Goal: Task Accomplishment & Management: Manage account settings

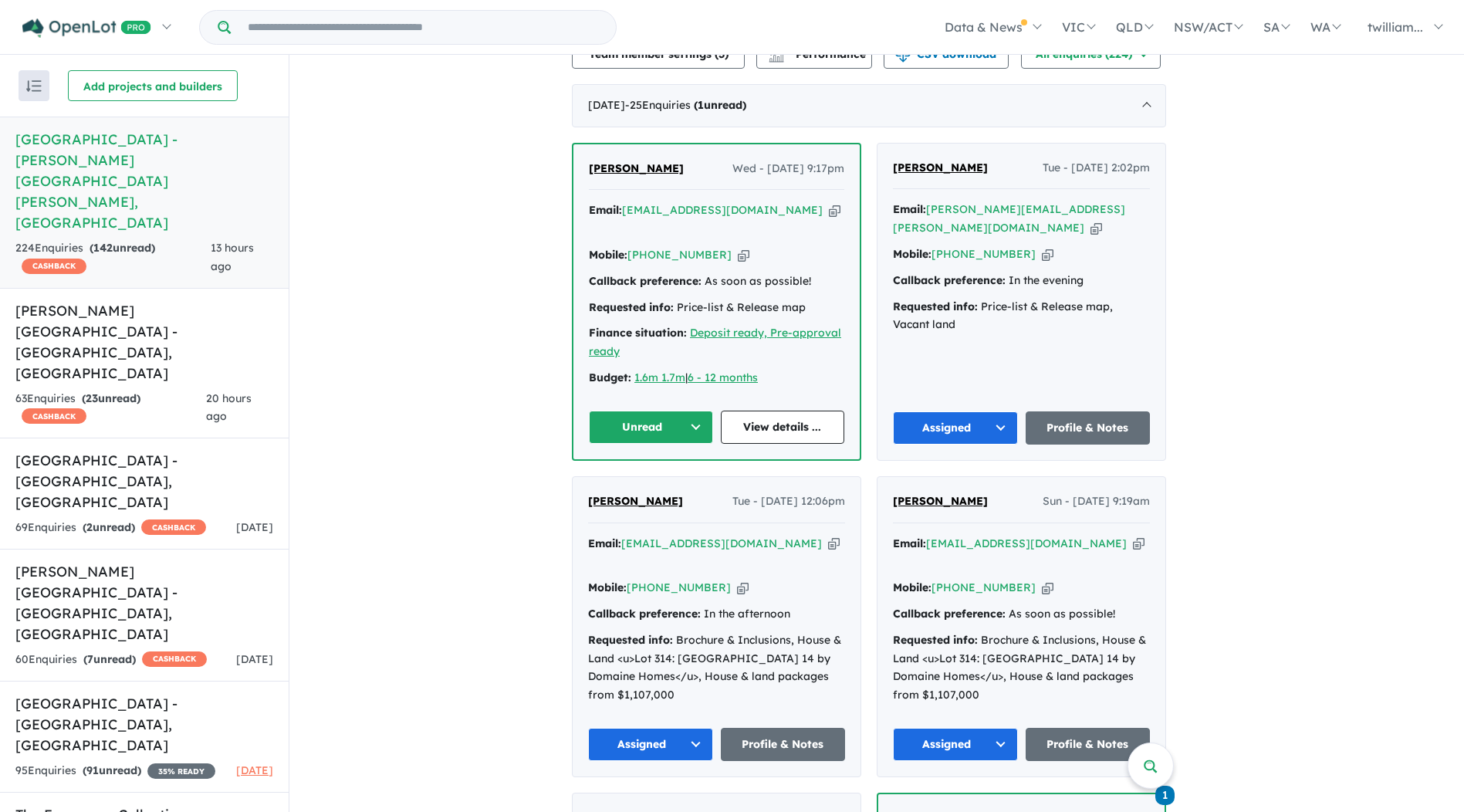
scroll to position [463, 0]
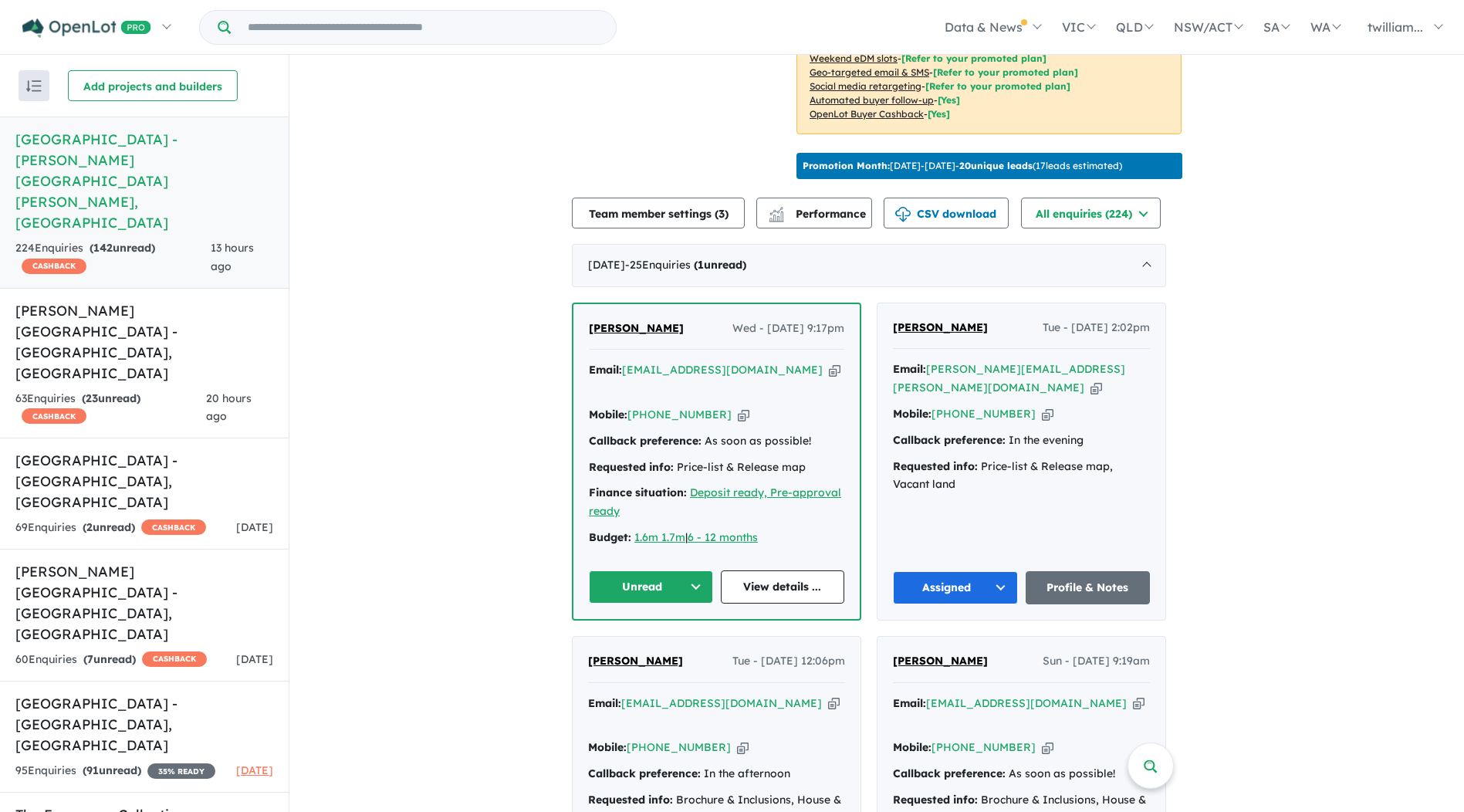
click at [829, 362] on icon "button" at bounding box center [835, 370] width 12 height 16
click at [713, 570] on button "Unread" at bounding box center [651, 586] width 124 height 33
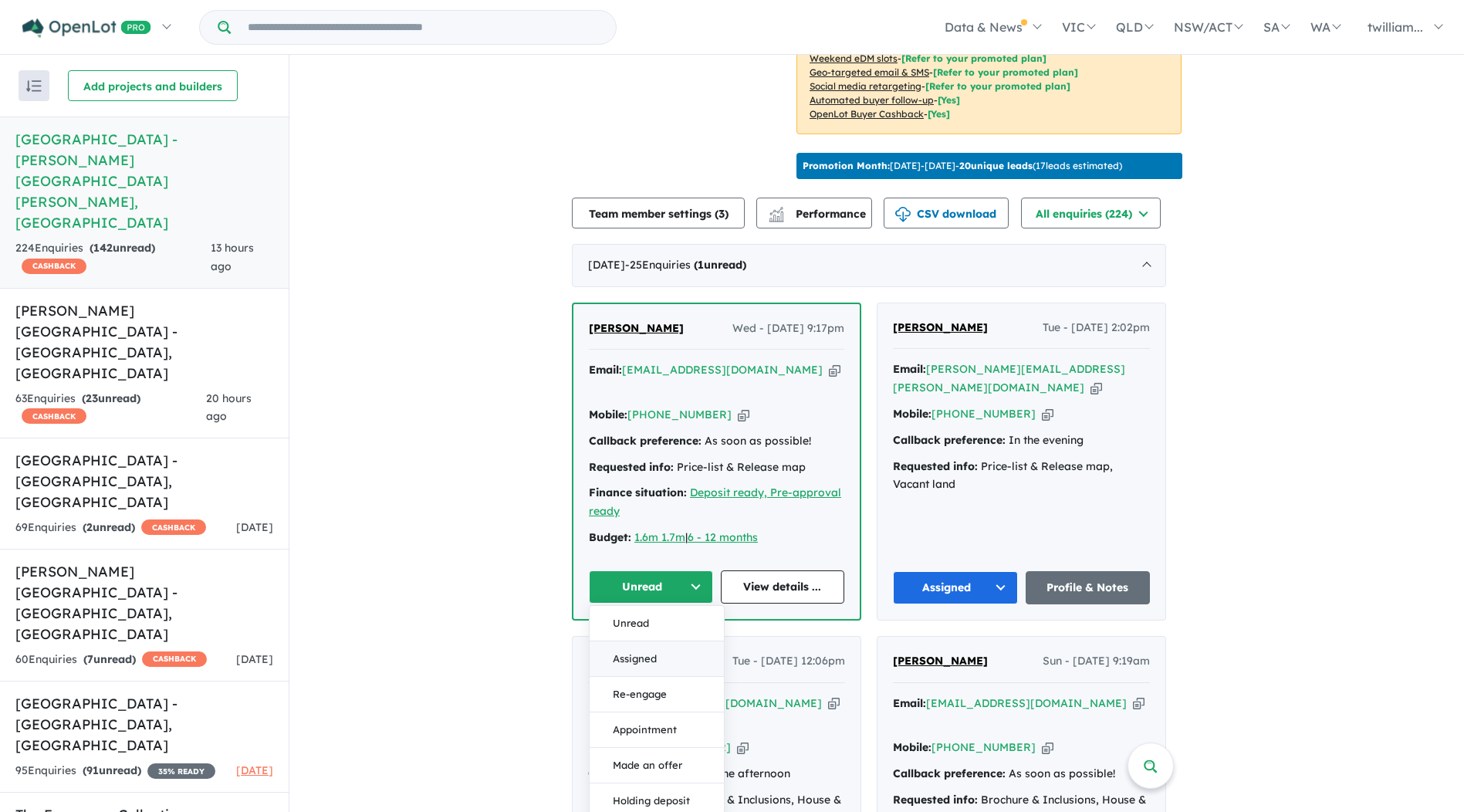
click at [686, 641] on button "Assigned" at bounding box center [657, 659] width 135 height 36
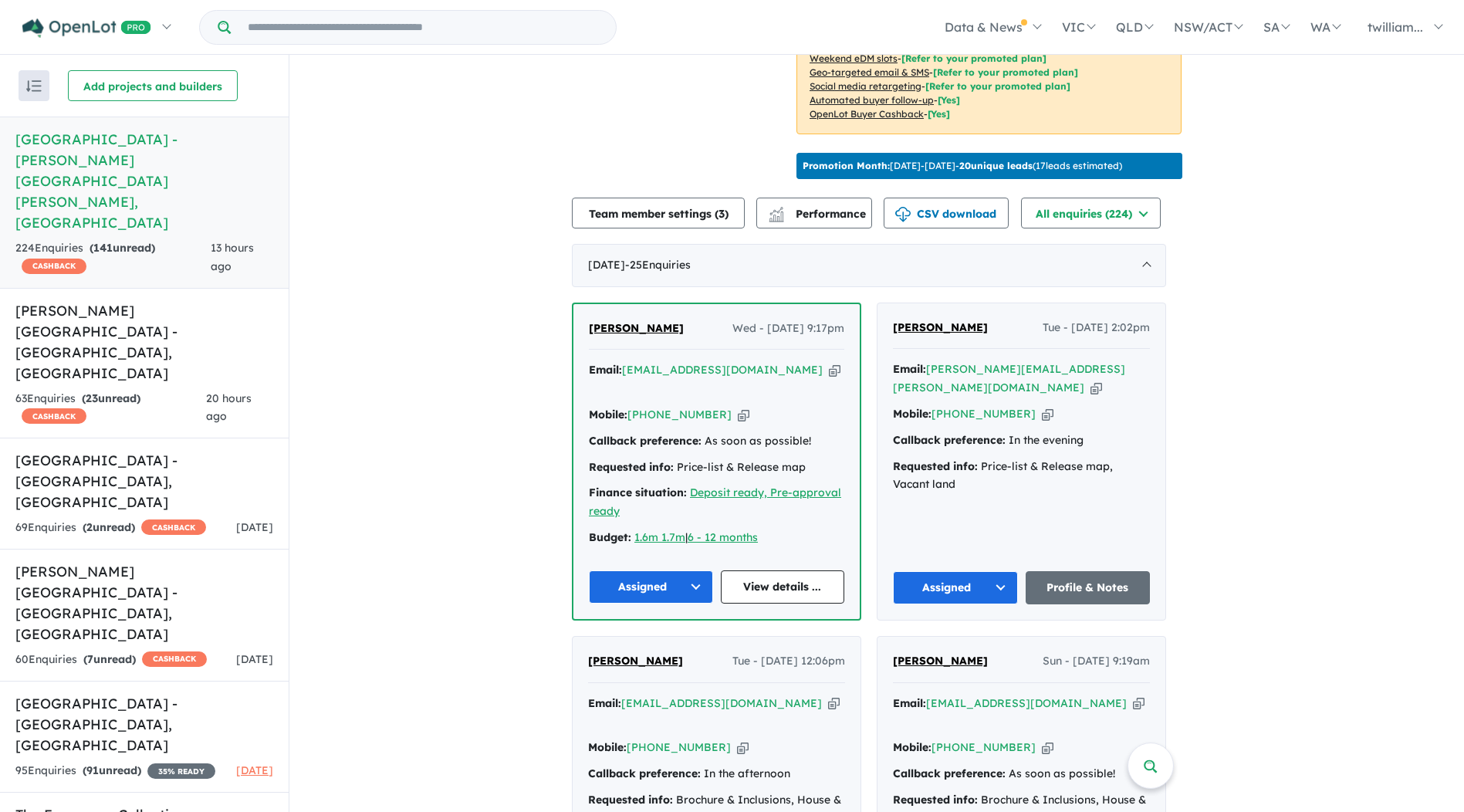
click at [700, 570] on button "Assigned" at bounding box center [651, 586] width 124 height 33
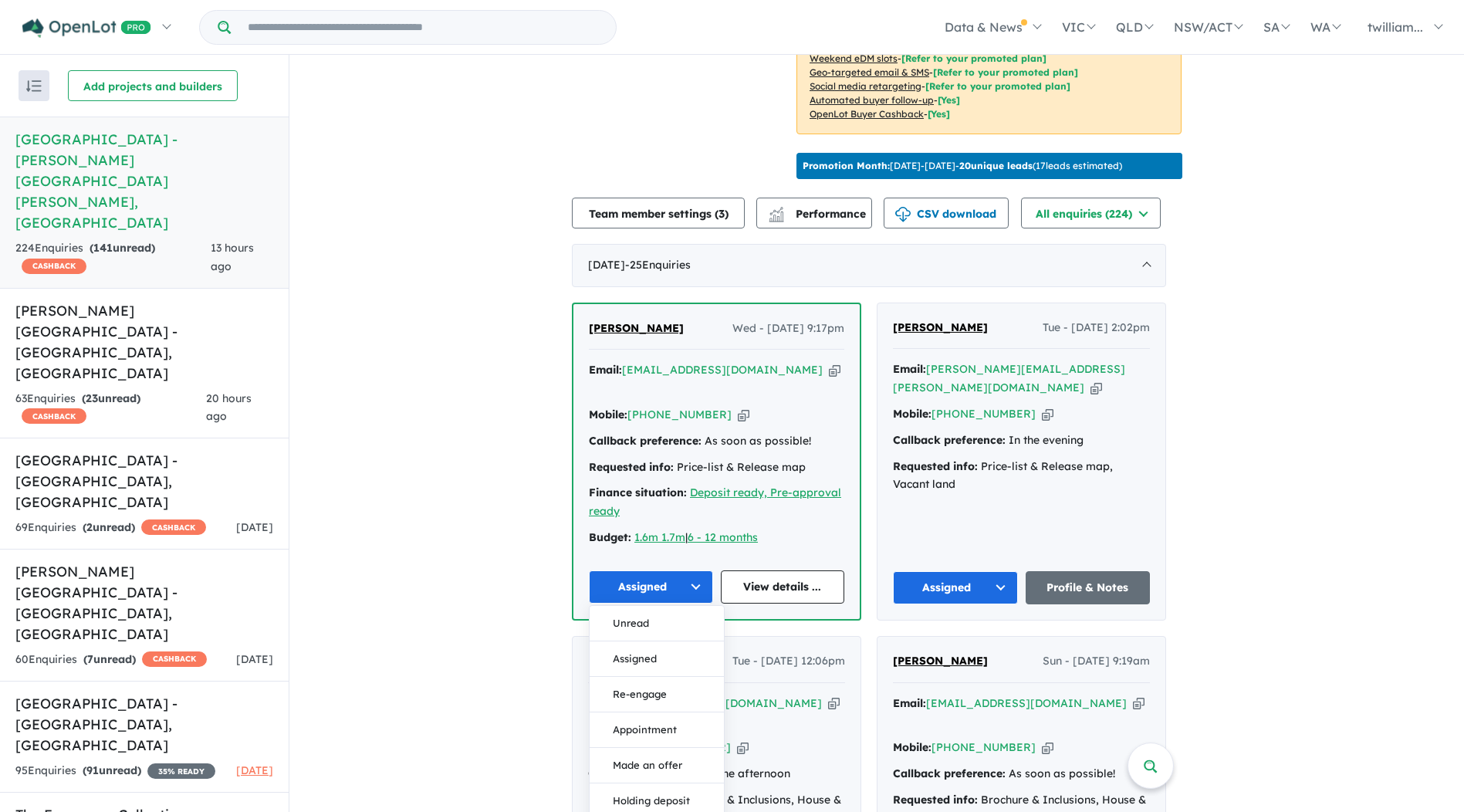
click at [699, 677] on button "Re-engage" at bounding box center [657, 694] width 135 height 36
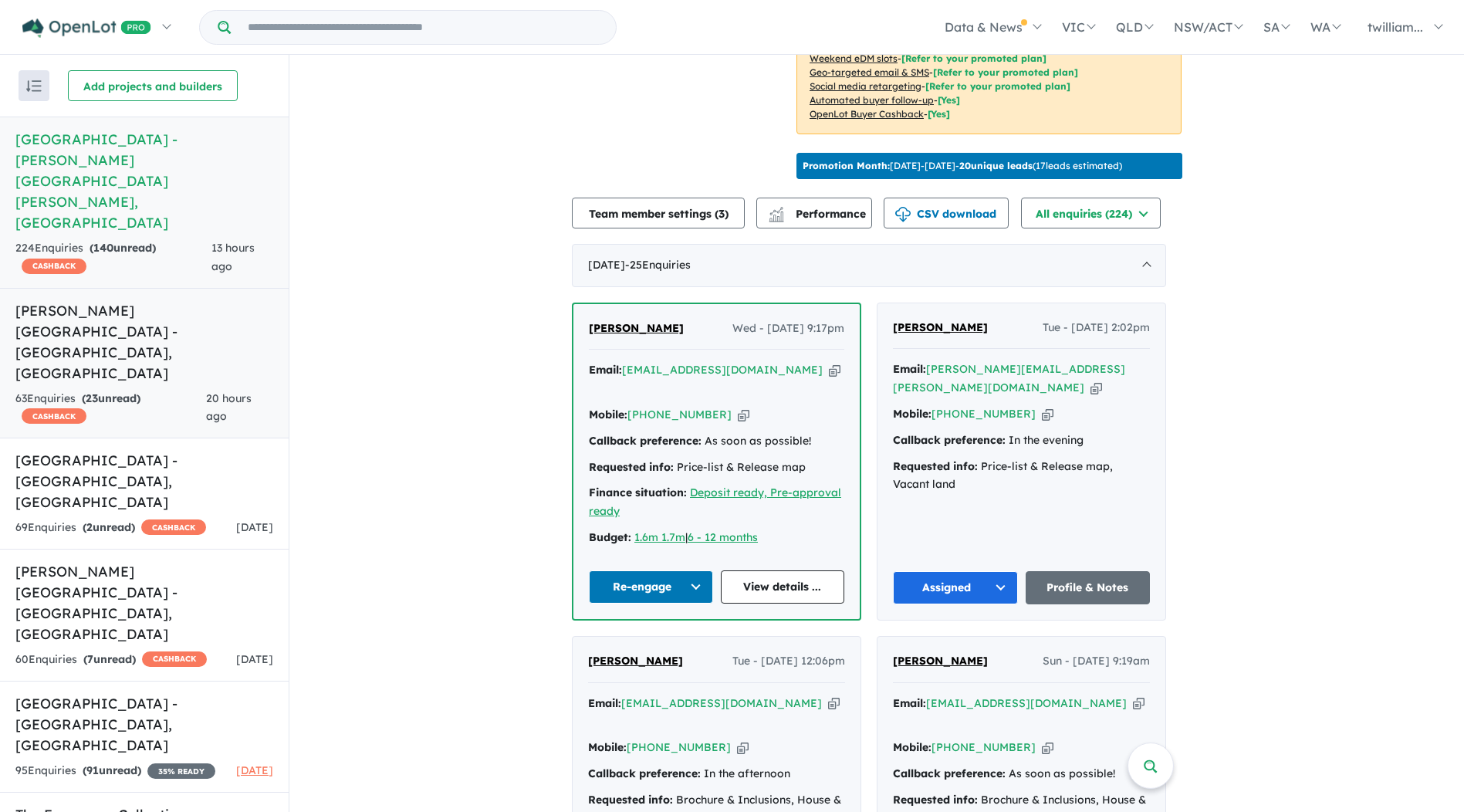
click at [181, 390] on div "63 Enquir ies ( 23 unread) CASHBACK" at bounding box center [110, 409] width 190 height 37
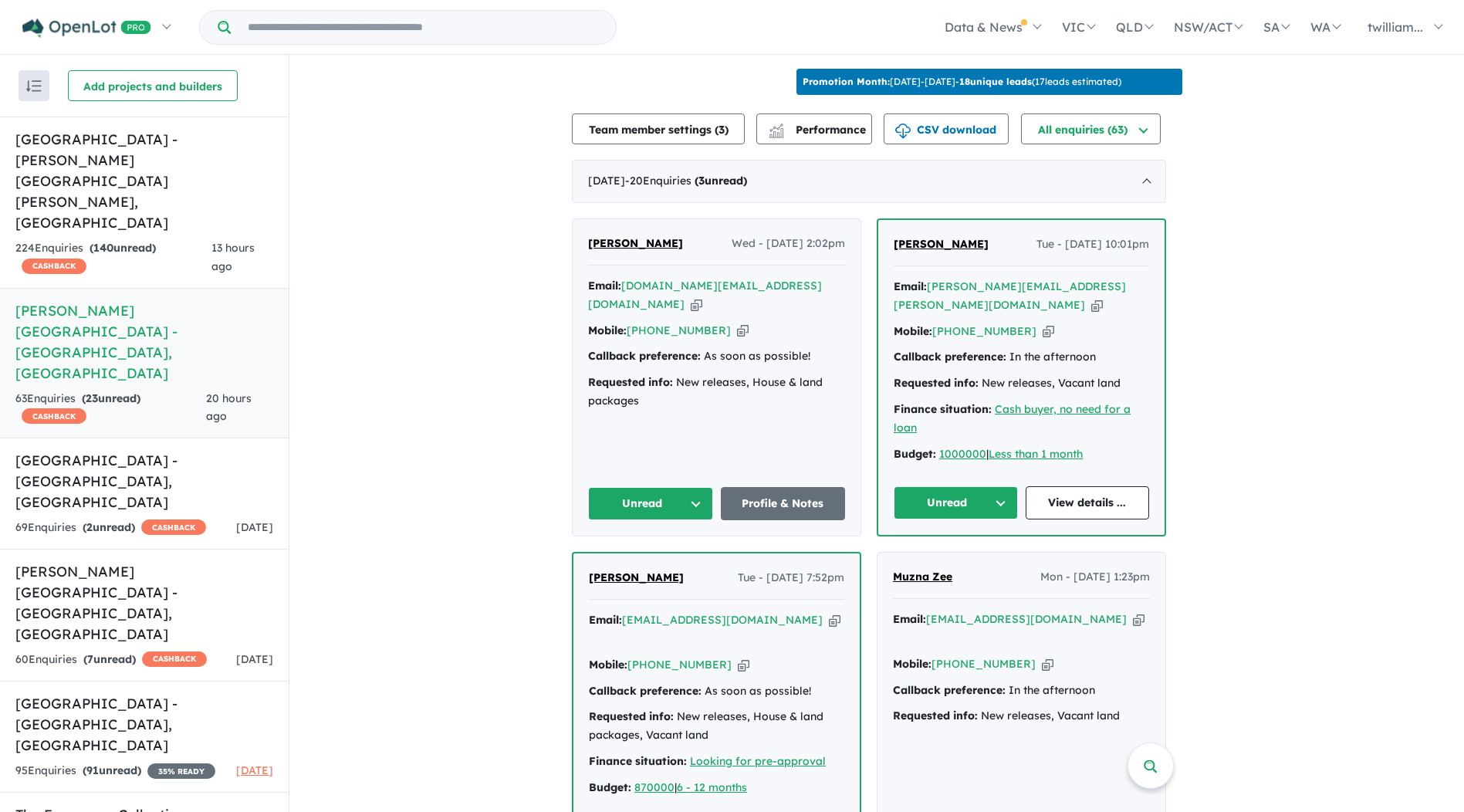
scroll to position [501, 0]
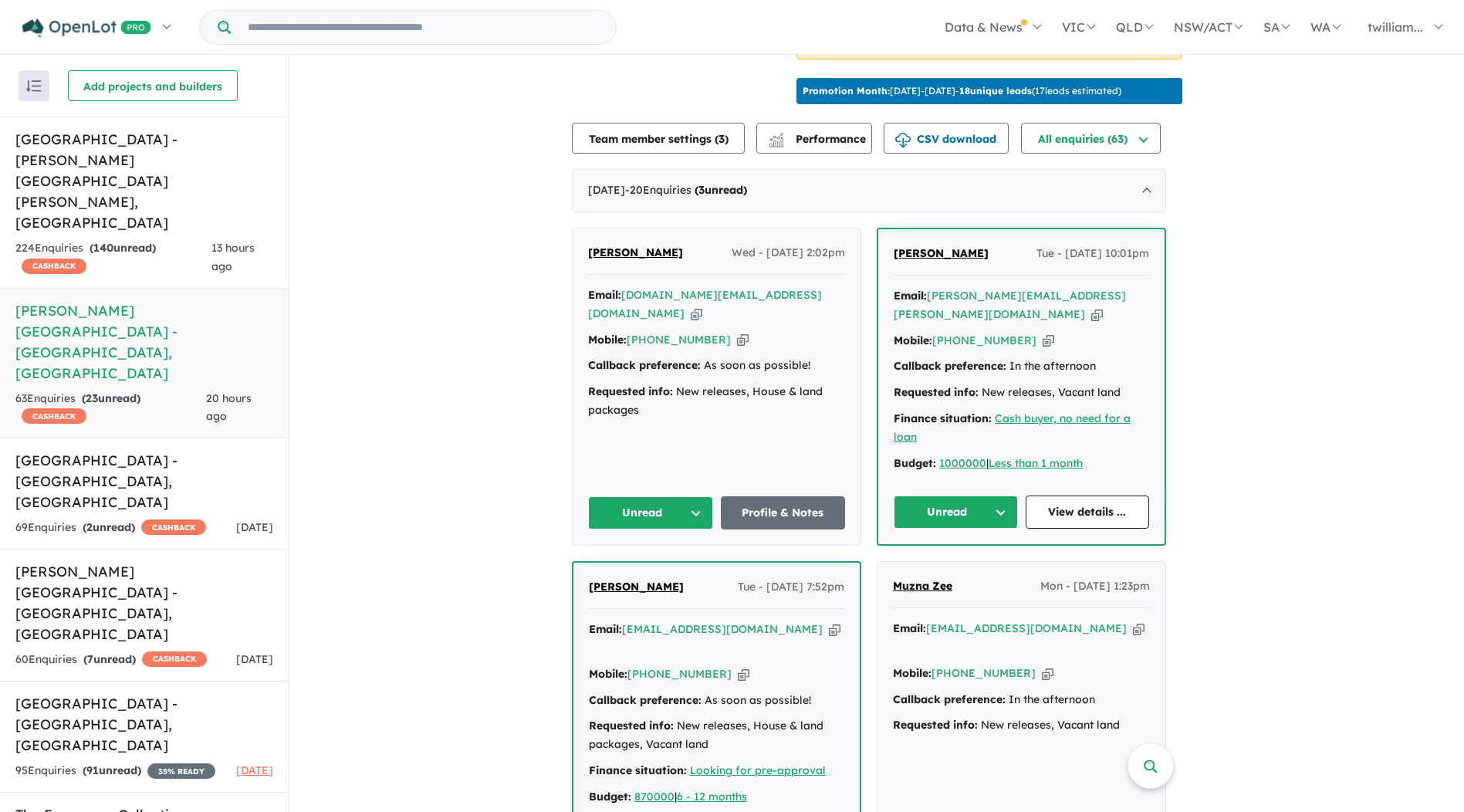
click at [829, 621] on icon "button" at bounding box center [835, 628] width 12 height 16
click at [1092, 306] on icon "button" at bounding box center [1098, 314] width 12 height 16
click at [1010, 496] on button "Unread" at bounding box center [955, 512] width 124 height 33
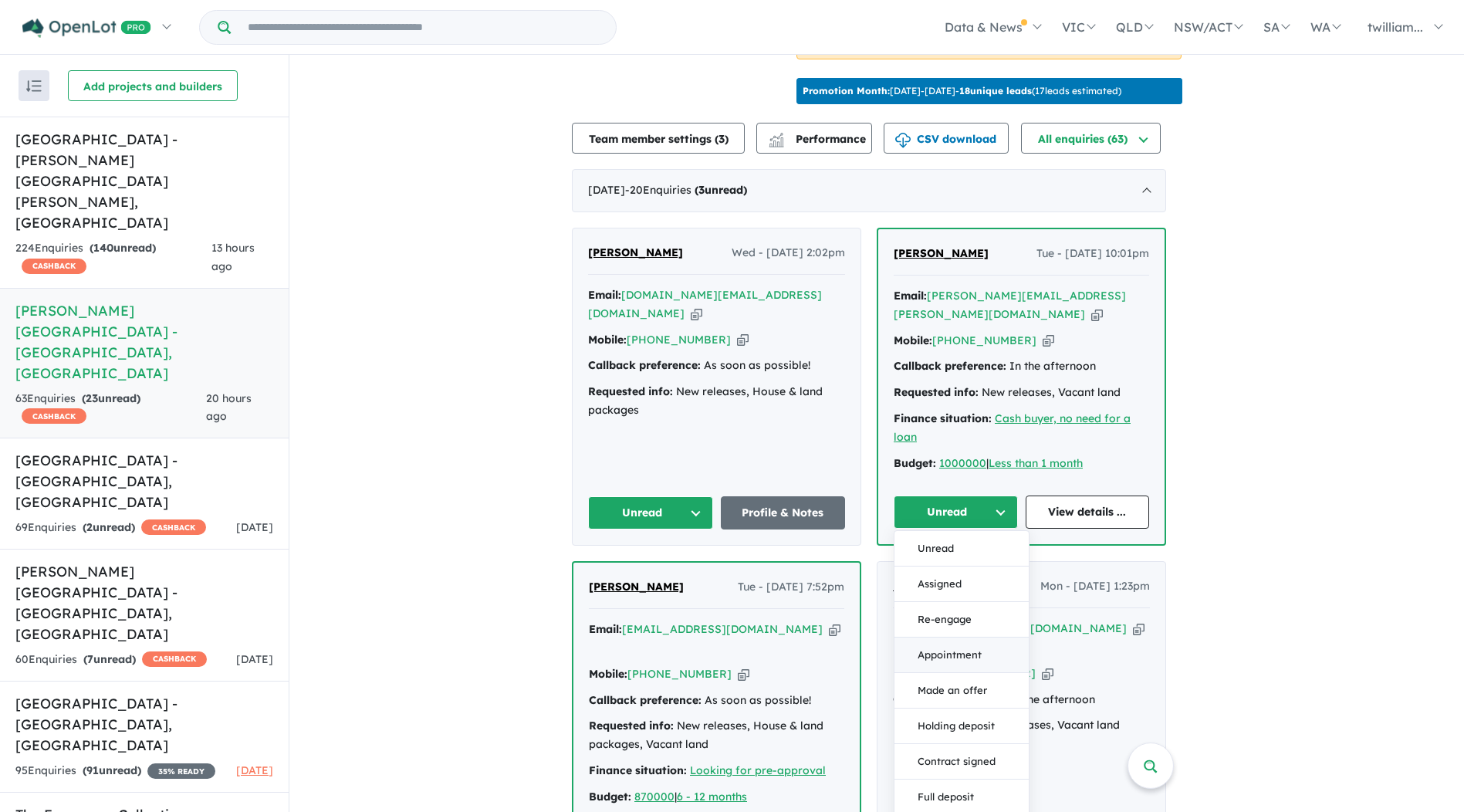
click at [988, 637] on button "Appointment" at bounding box center [961, 655] width 135 height 36
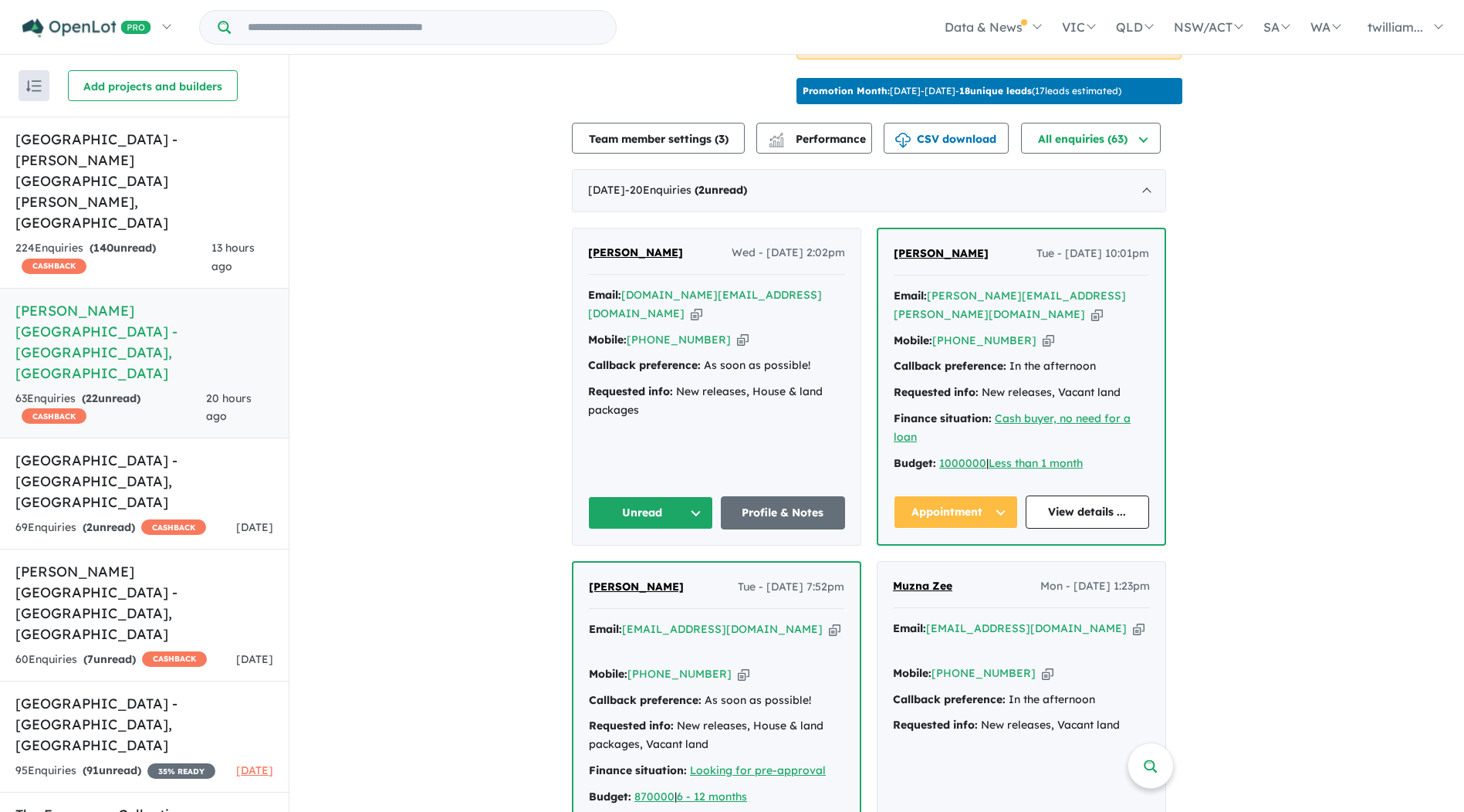
click at [703, 497] on button "Unread" at bounding box center [651, 513] width 125 height 33
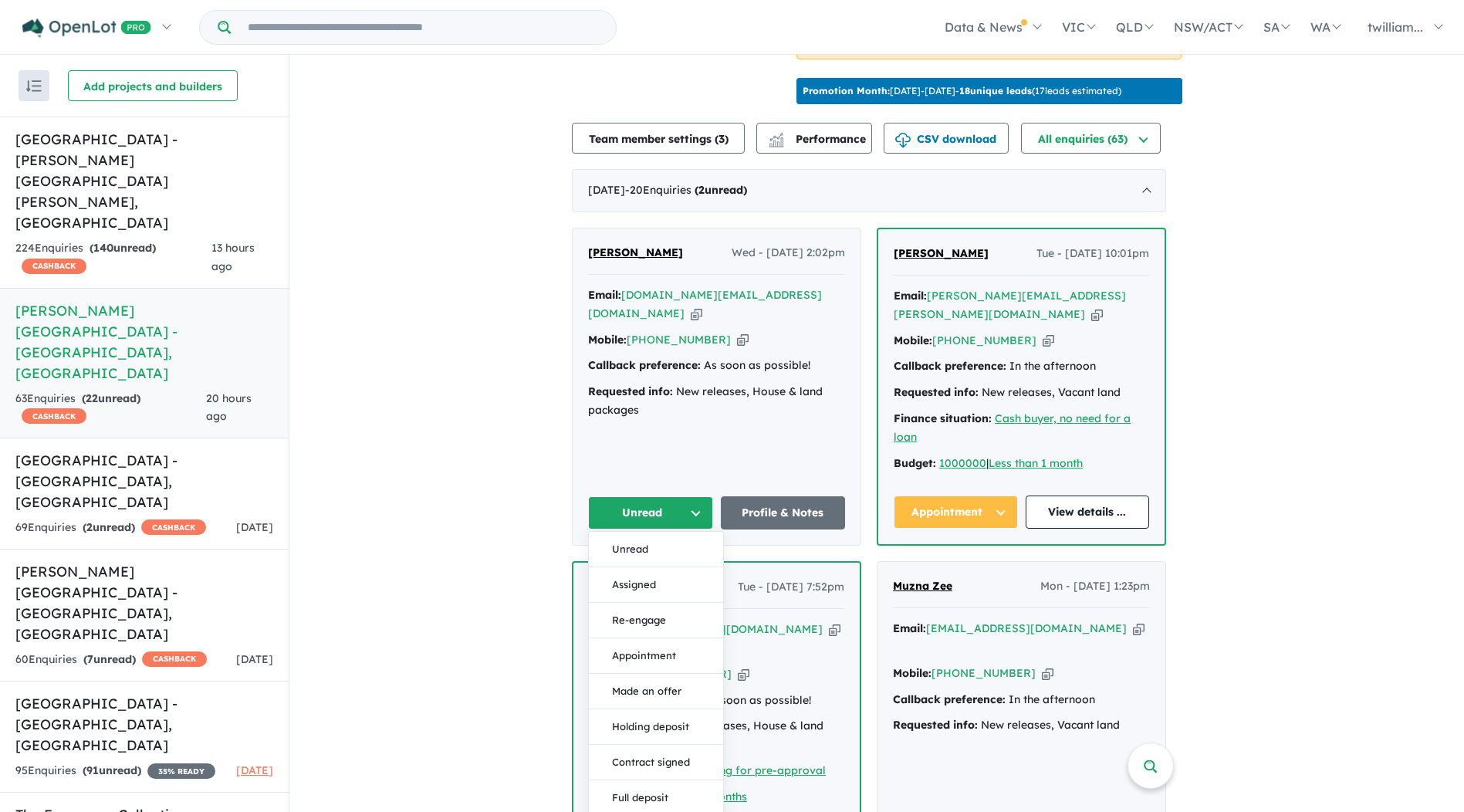
click at [770, 288] on div "Email: [DOMAIN_NAME][EMAIL_ADDRESS][DOMAIN_NAME] Copied!" at bounding box center [717, 304] width 257 height 37
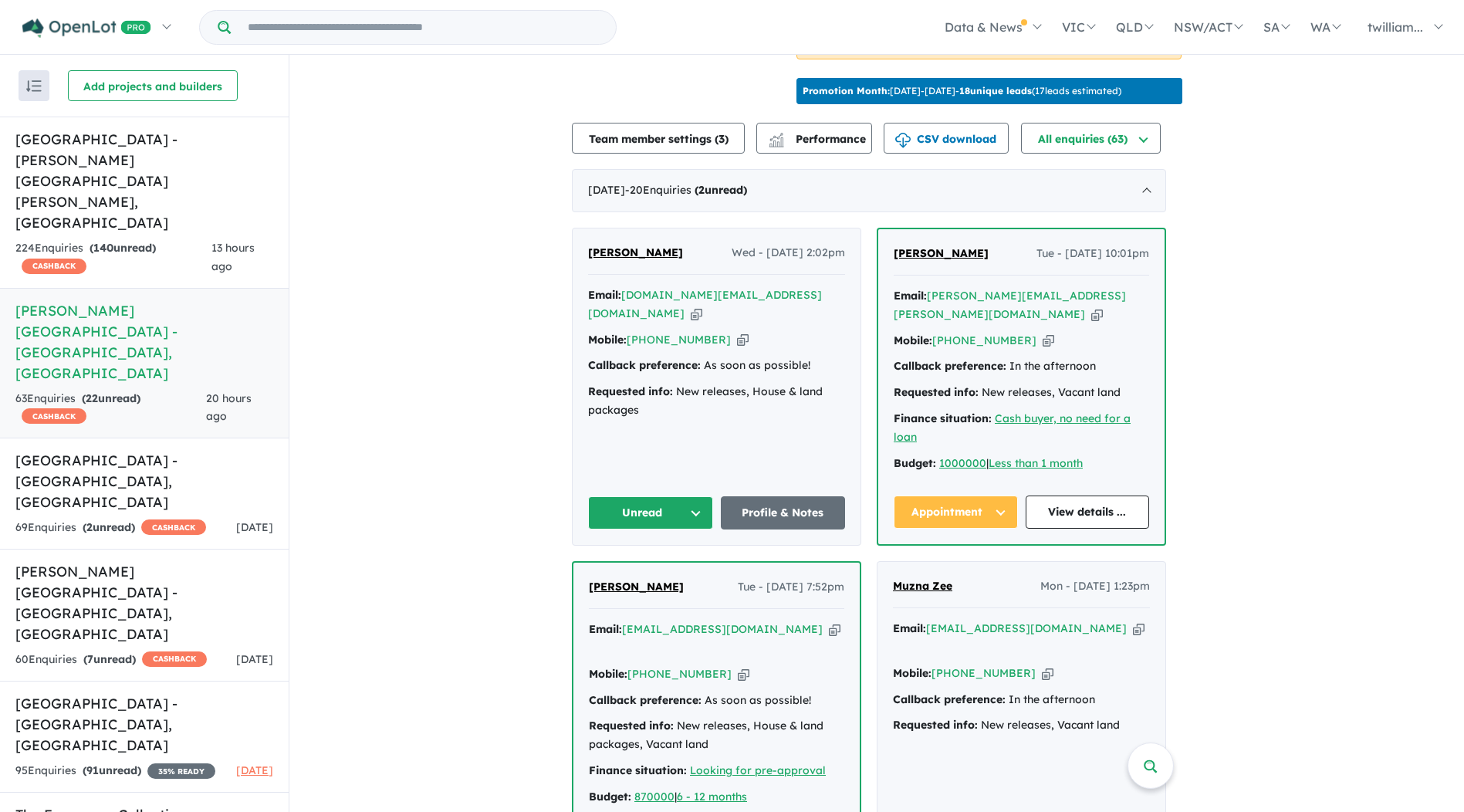
click at [702, 305] on icon "button" at bounding box center [696, 313] width 12 height 16
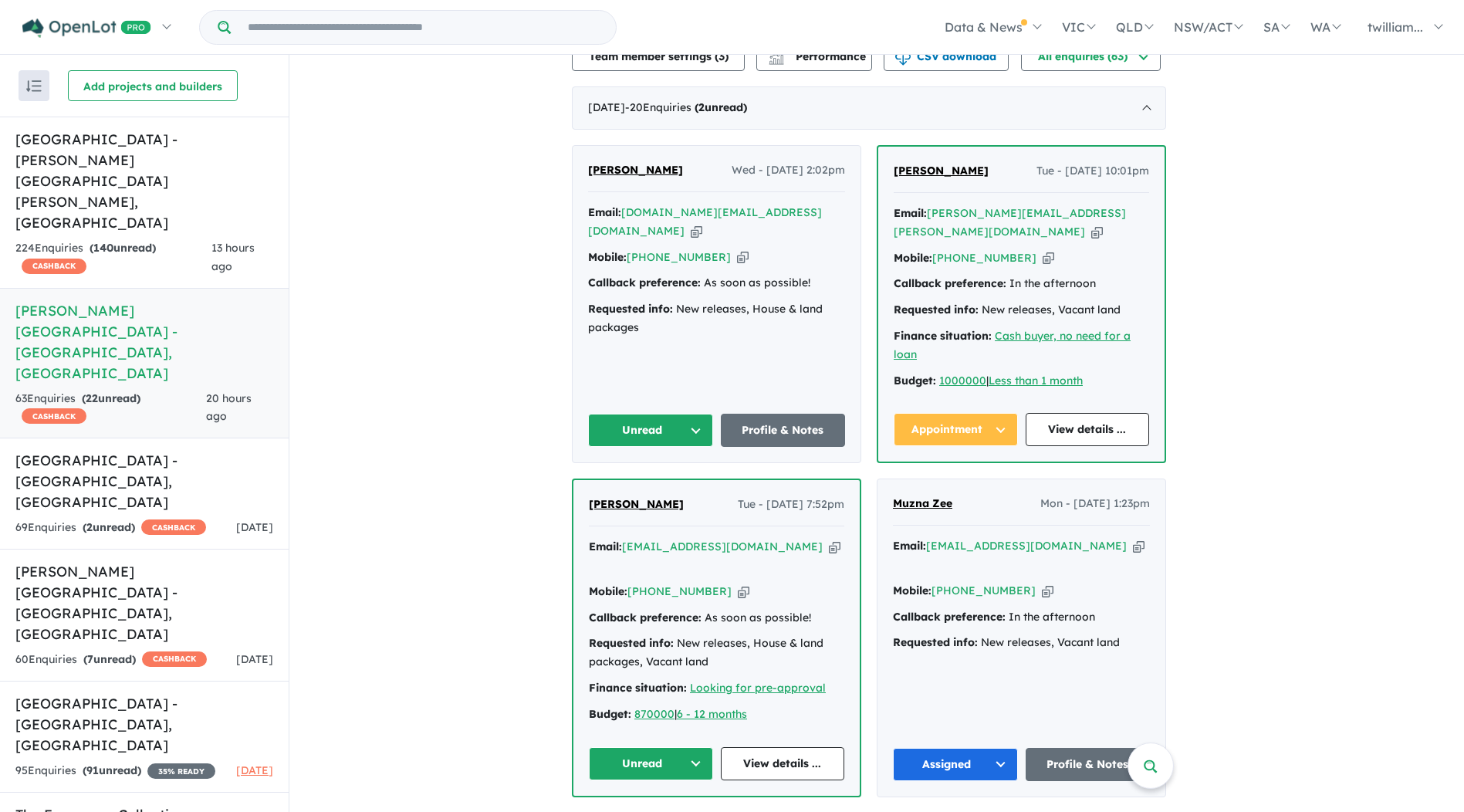
scroll to position [578, 0]
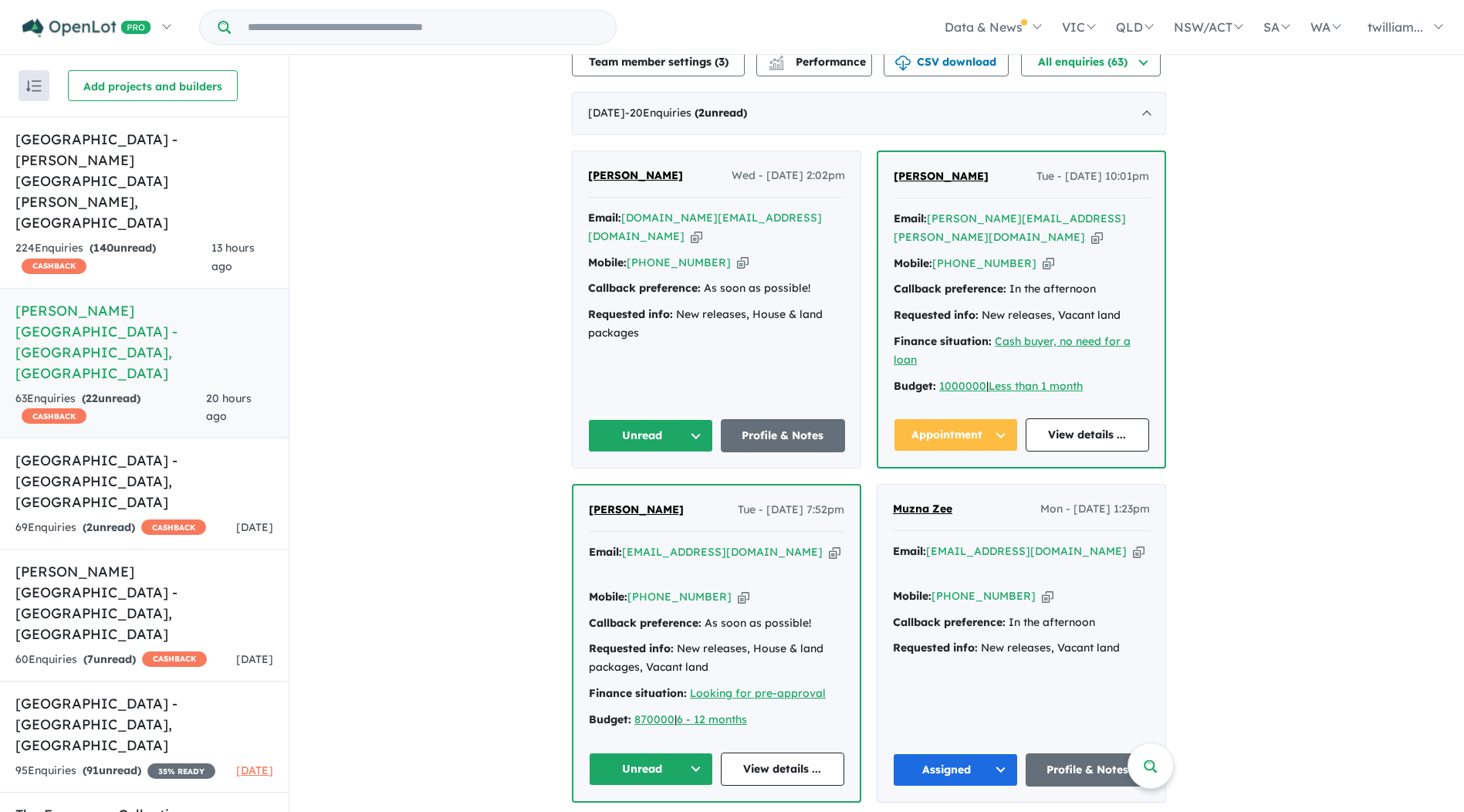
click at [704, 419] on button "Unread" at bounding box center [651, 435] width 125 height 33
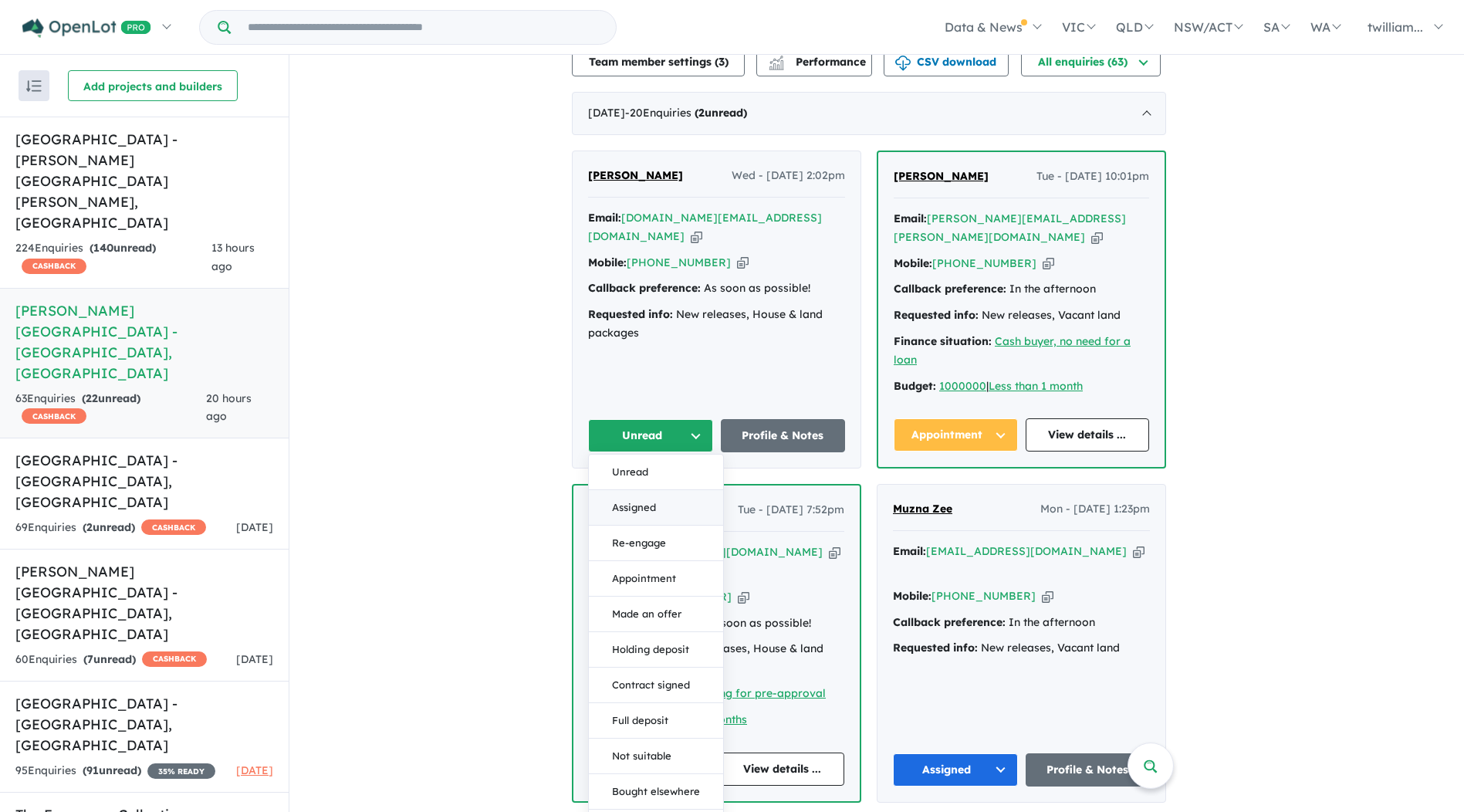
click at [694, 490] on button "Assigned" at bounding box center [656, 508] width 135 height 36
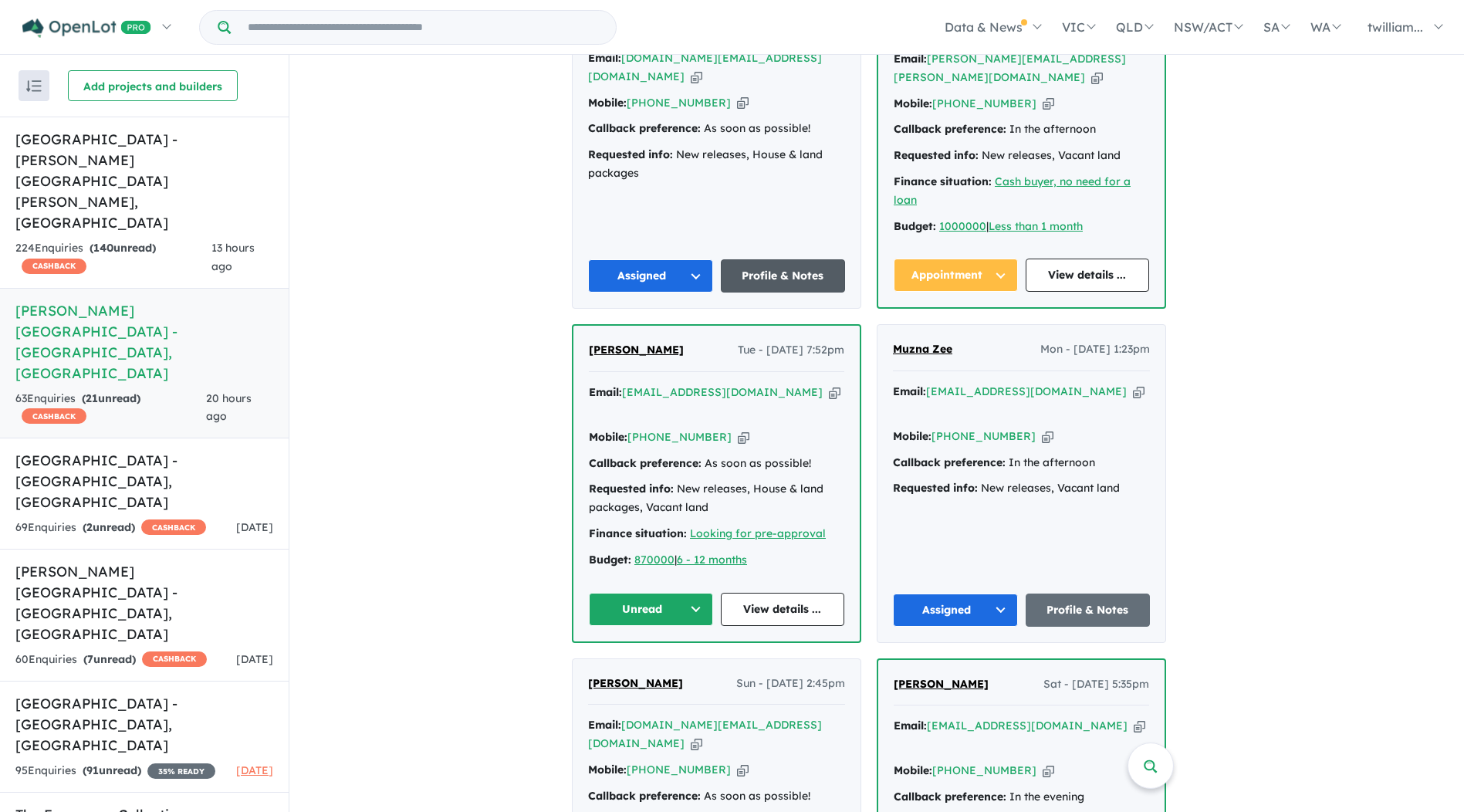
scroll to position [732, 0]
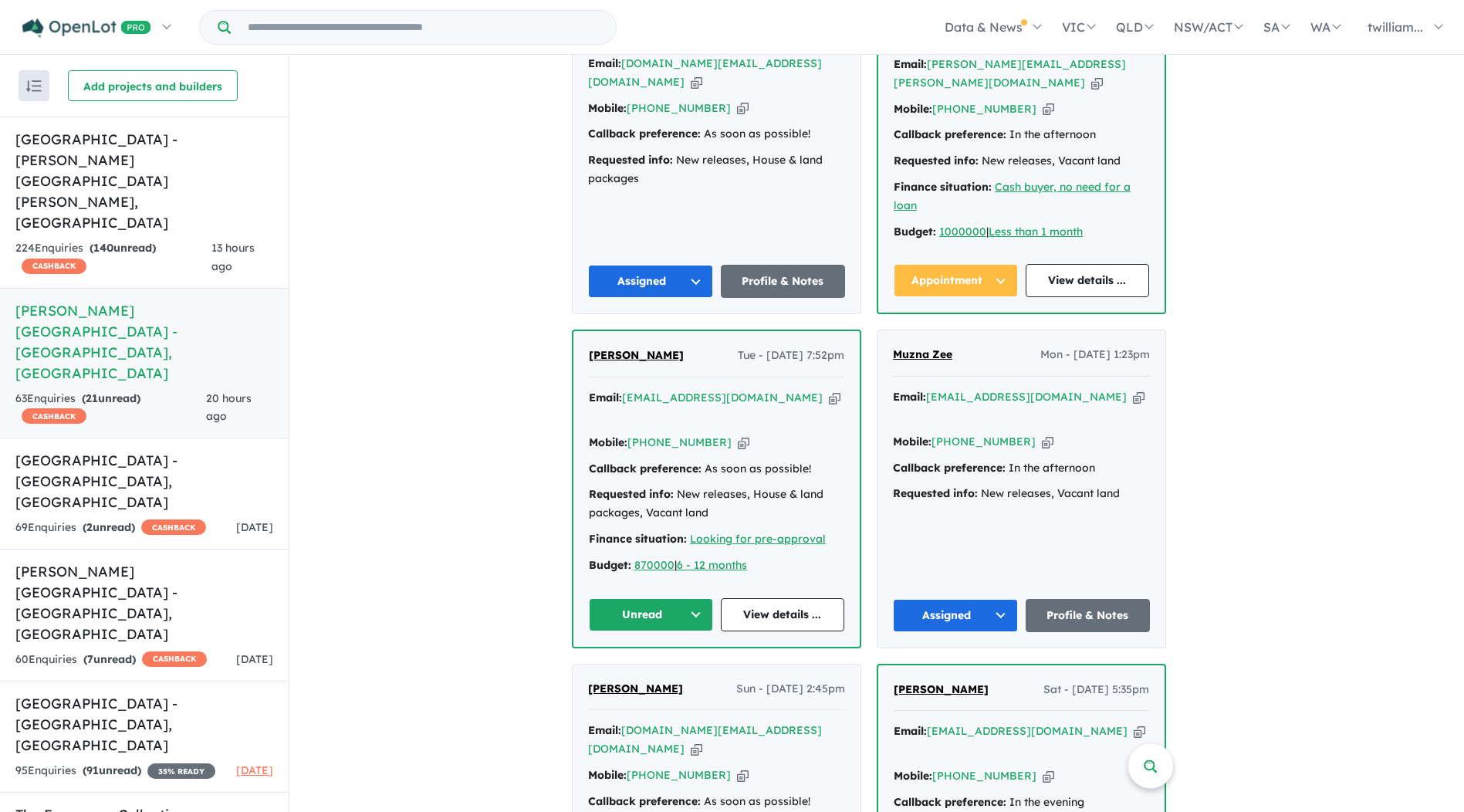
click at [829, 390] on icon "button" at bounding box center [835, 398] width 12 height 16
click at [705, 598] on button "Unread" at bounding box center [651, 614] width 124 height 33
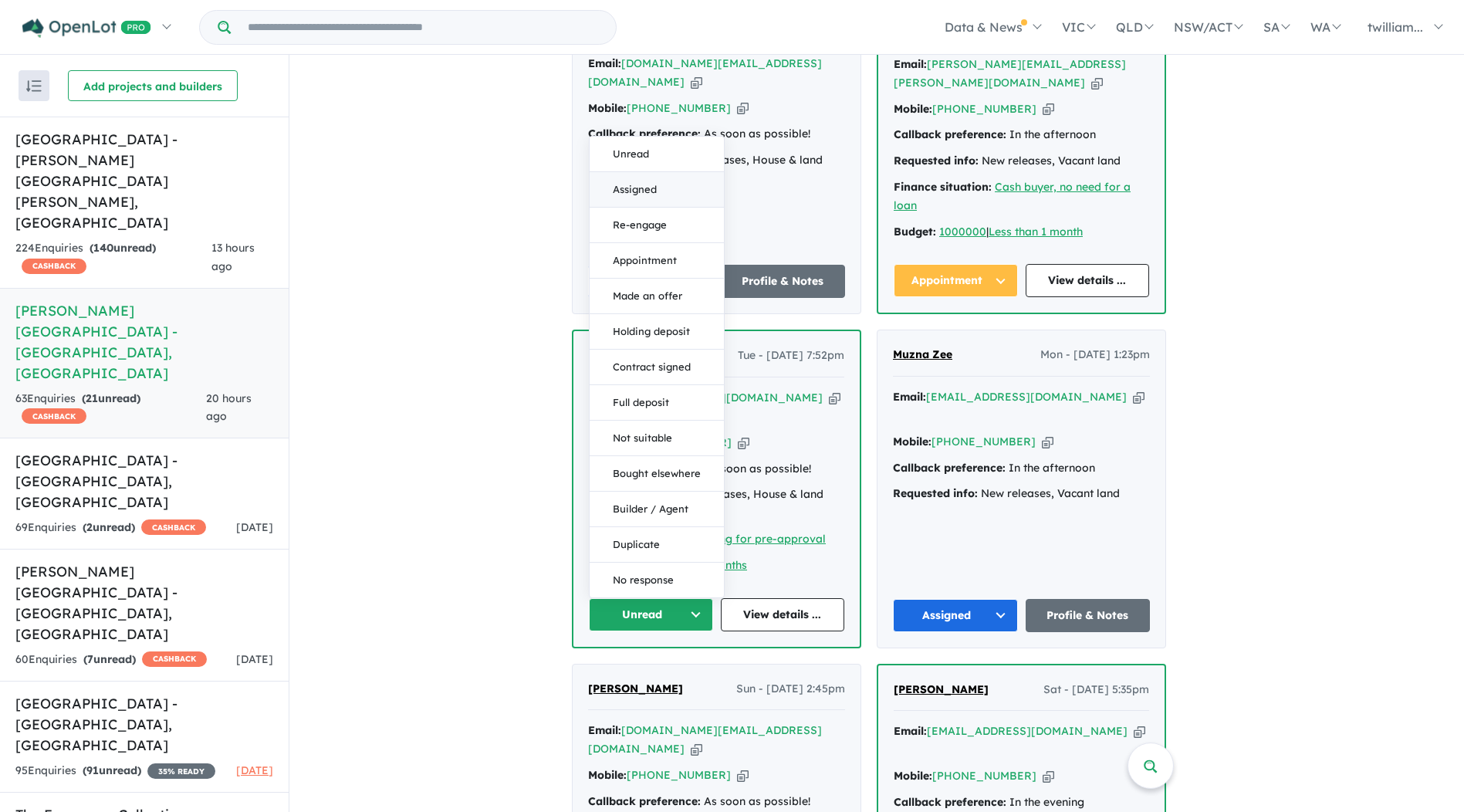
click at [680, 172] on button "Assigned" at bounding box center [657, 189] width 135 height 36
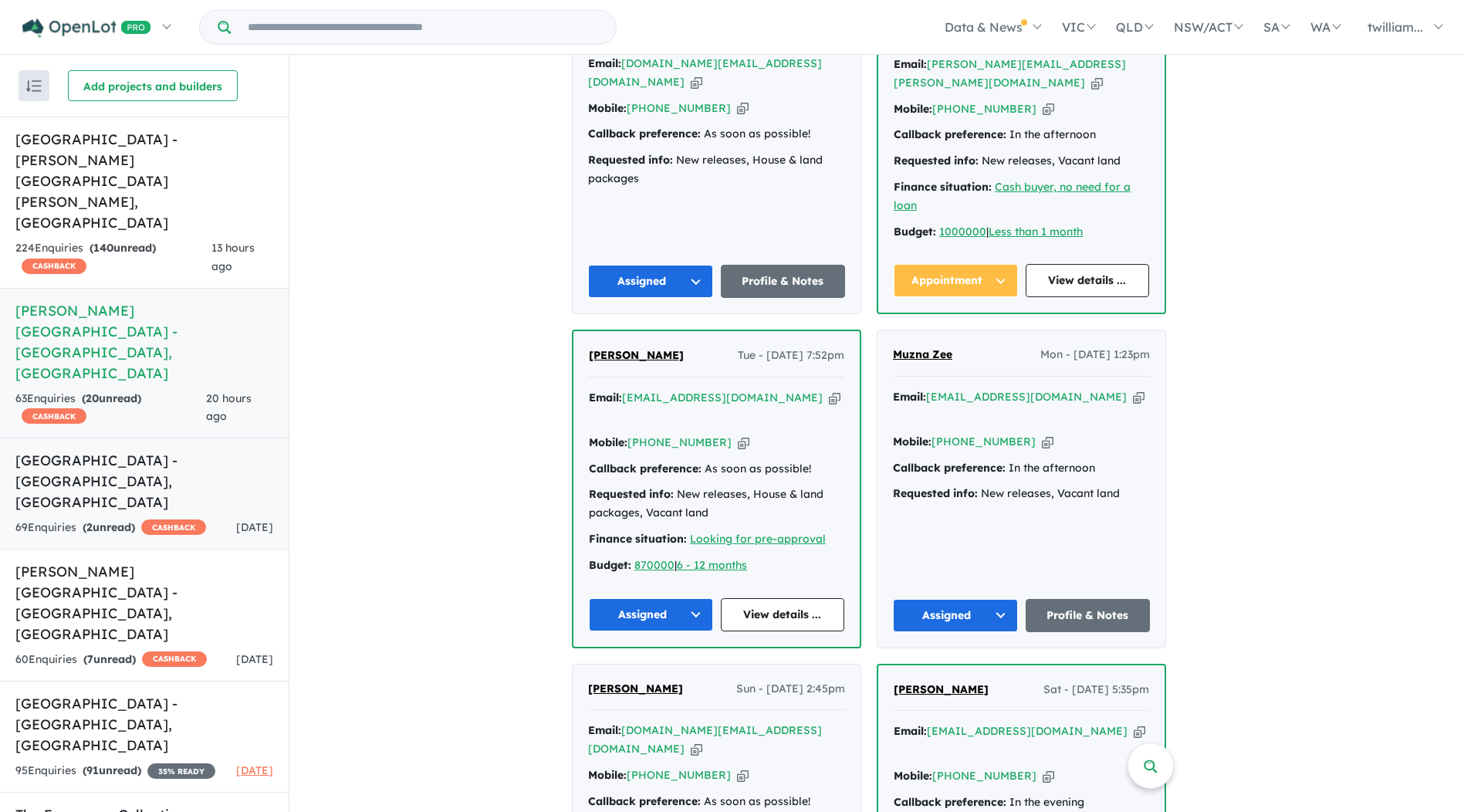
click at [133, 437] on link "Ridgehaven Estate - [GEOGRAPHIC_DATA] , [GEOGRAPHIC_DATA] 69 Enquir ies ( 2 unr…" at bounding box center [144, 493] width 289 height 112
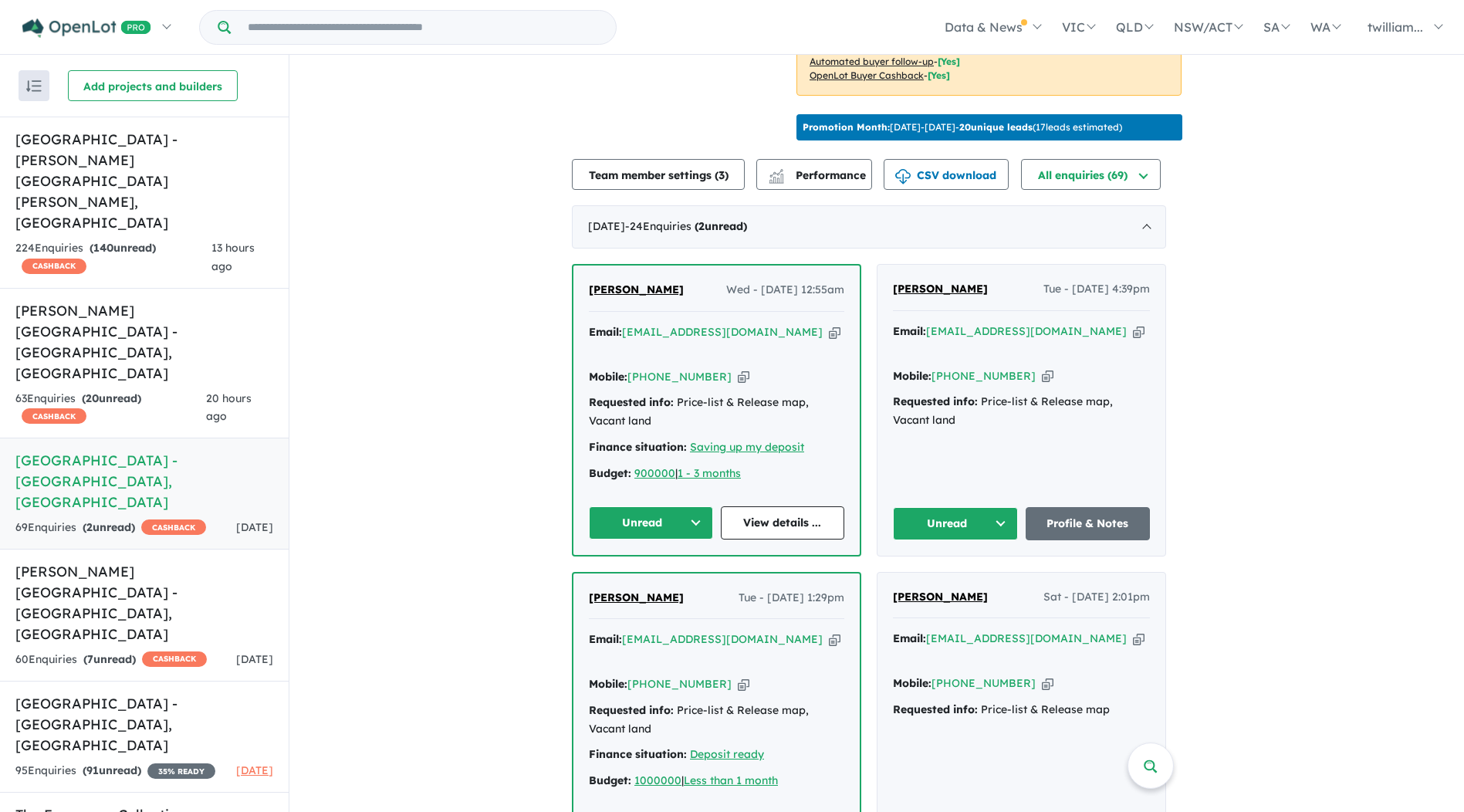
scroll to position [463, 0]
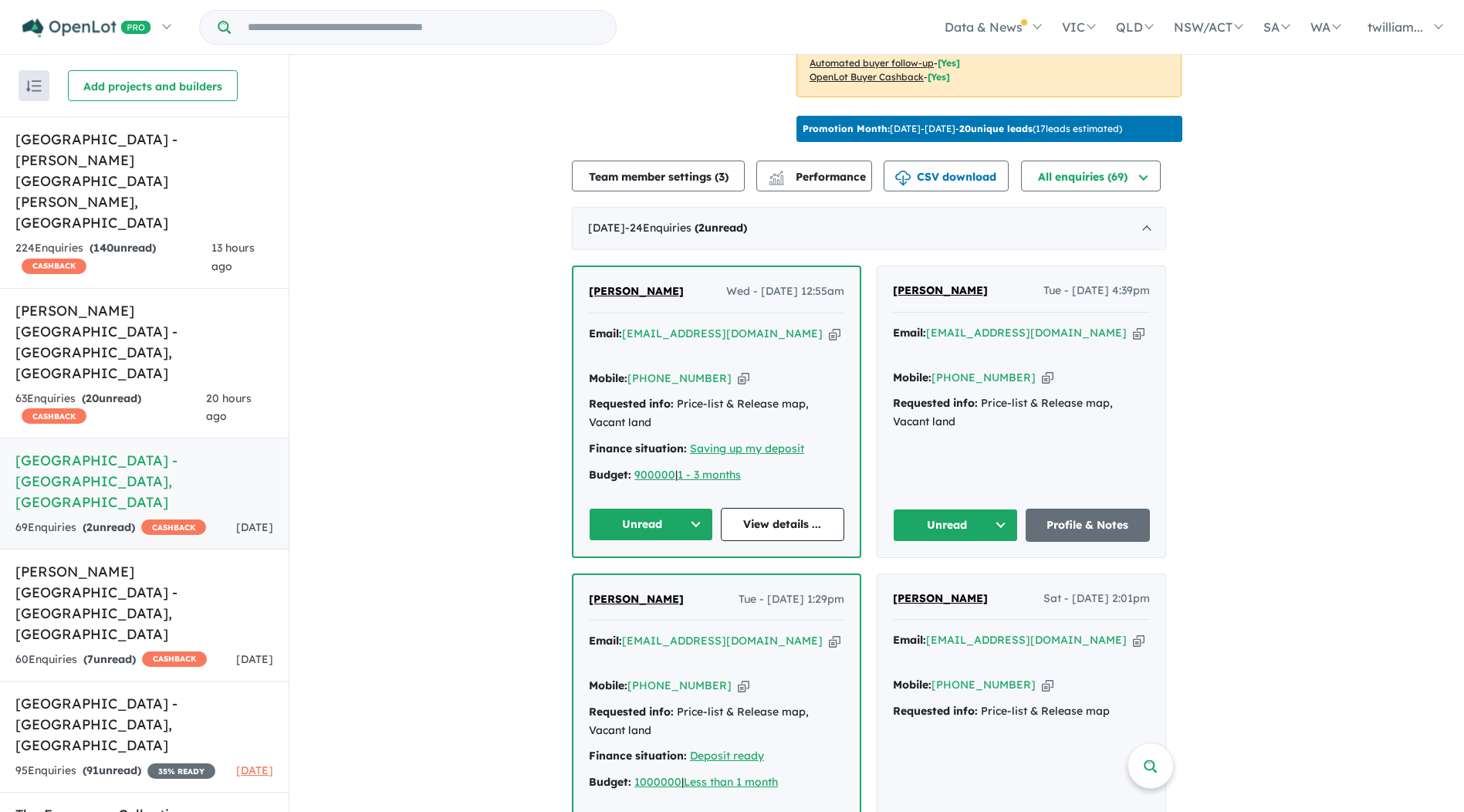
click at [1133, 326] on icon "button" at bounding box center [1139, 332] width 12 height 16
click at [1015, 508] on button "Unread" at bounding box center [955, 524] width 125 height 33
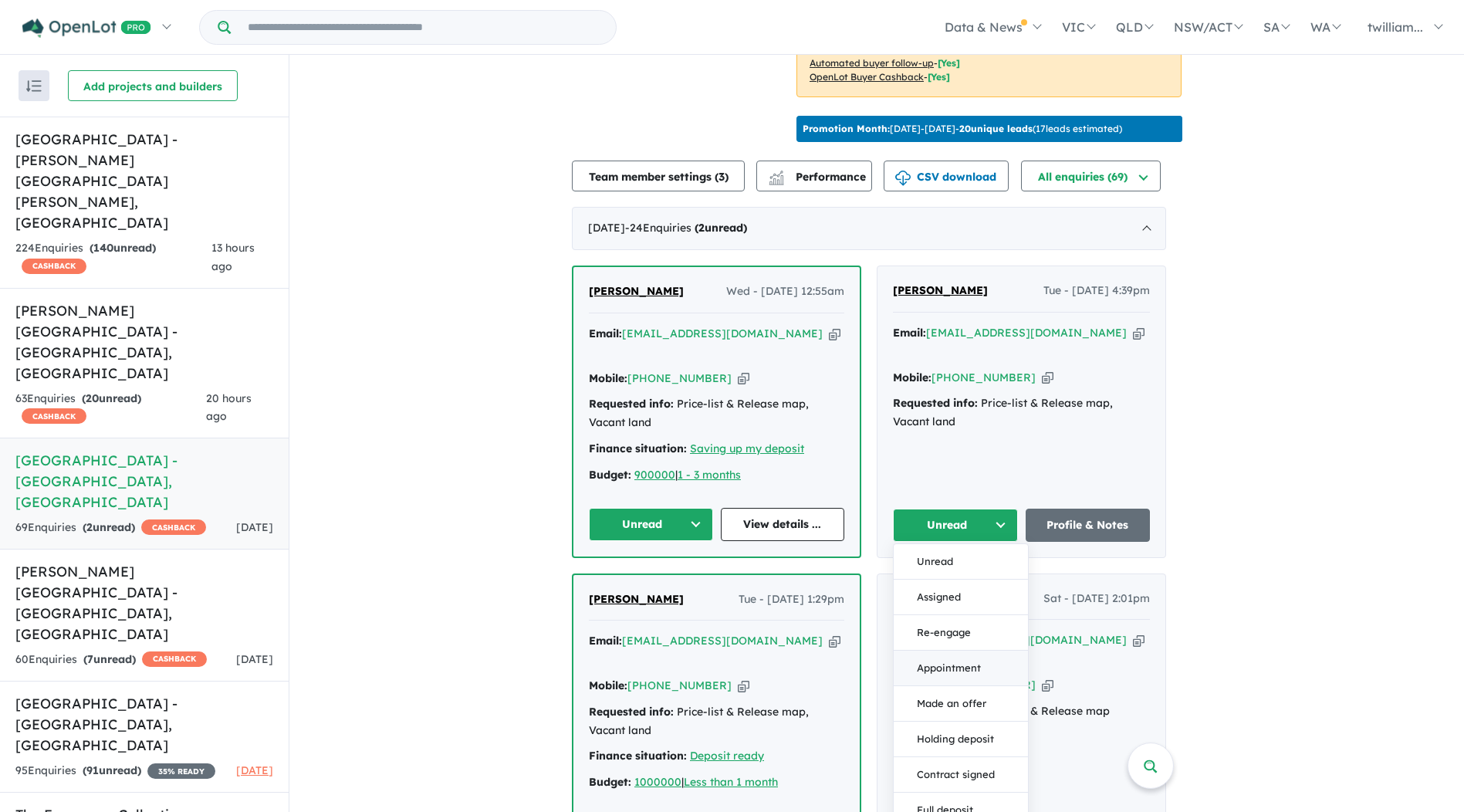
click at [989, 650] on button "Appointment" at bounding box center [960, 668] width 135 height 36
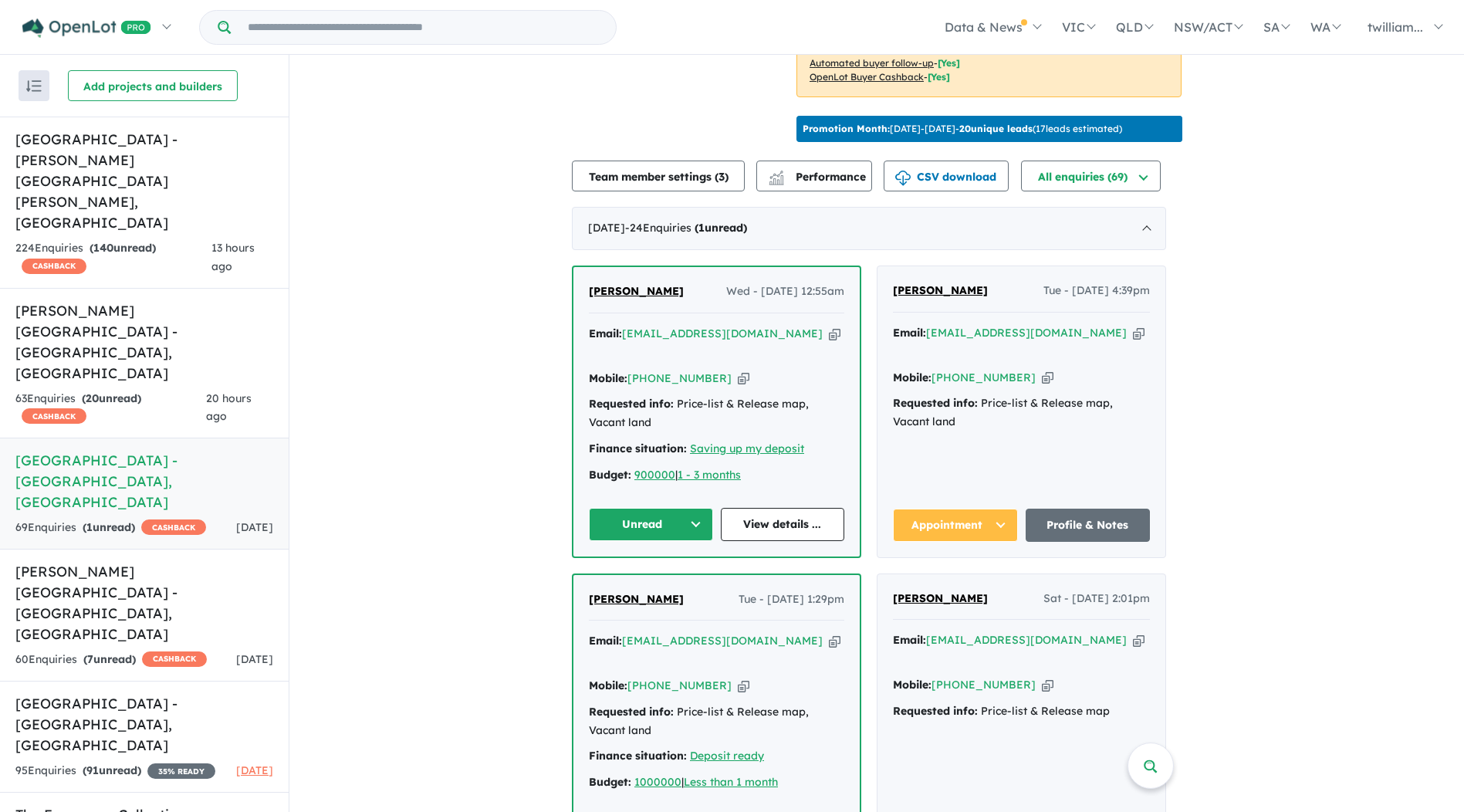
click at [829, 326] on icon "button" at bounding box center [835, 333] width 12 height 16
click at [699, 508] on button "Unread" at bounding box center [651, 524] width 124 height 33
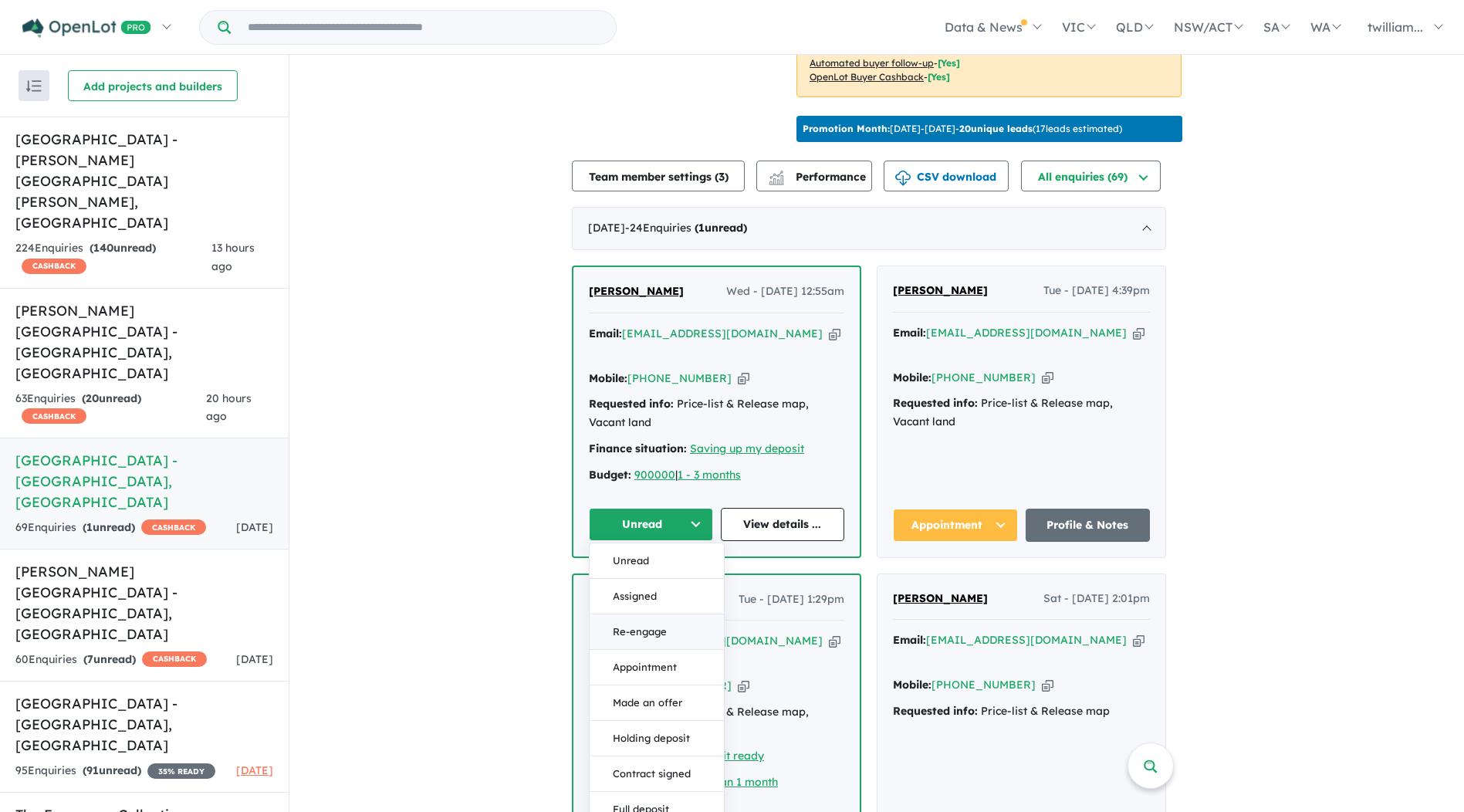
click at [674, 614] on button "Re-engage" at bounding box center [657, 632] width 135 height 36
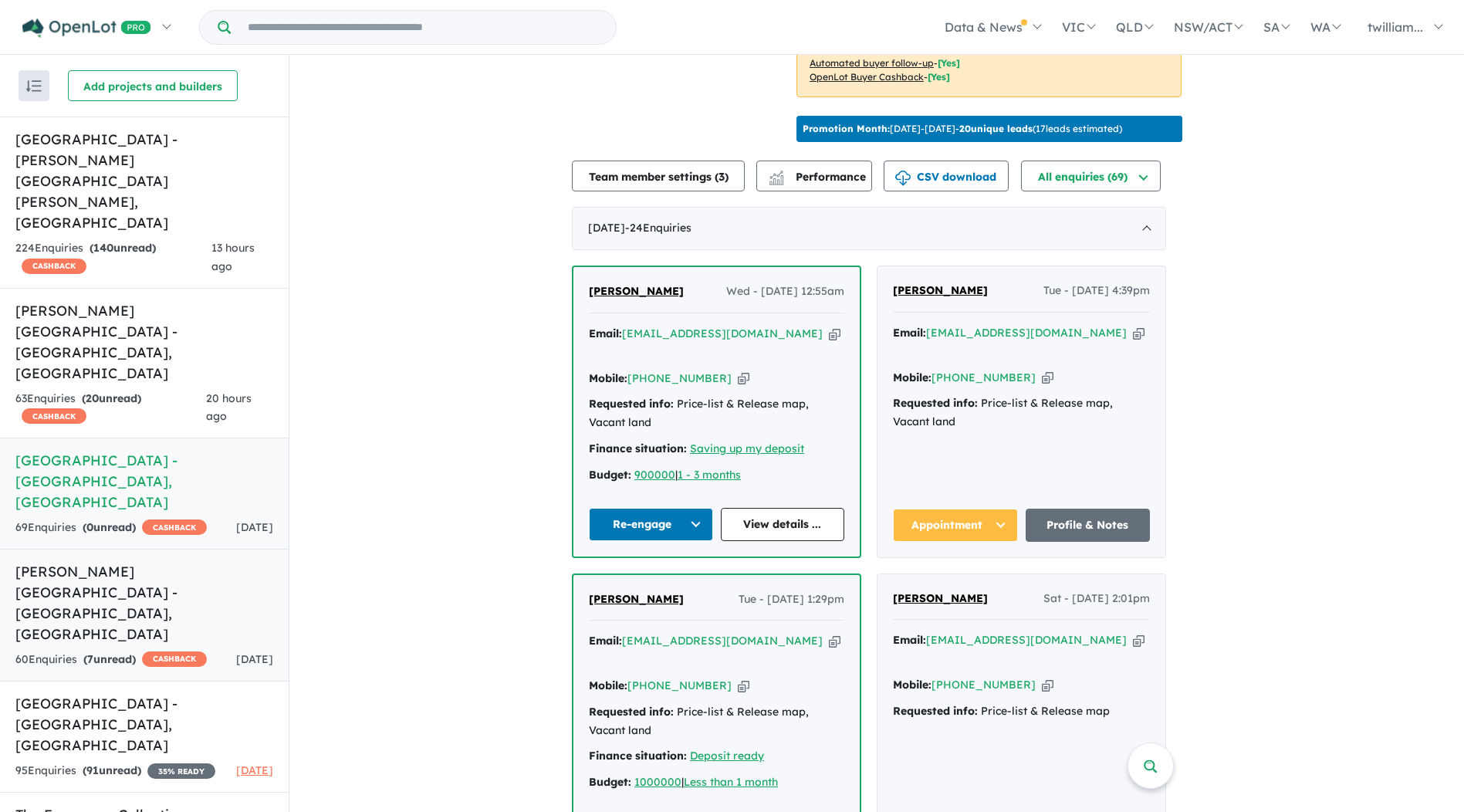
click at [158, 561] on h5 "[PERSON_NAME][GEOGRAPHIC_DATA] - [GEOGRAPHIC_DATA] , [GEOGRAPHIC_DATA]" at bounding box center [144, 602] width 258 height 84
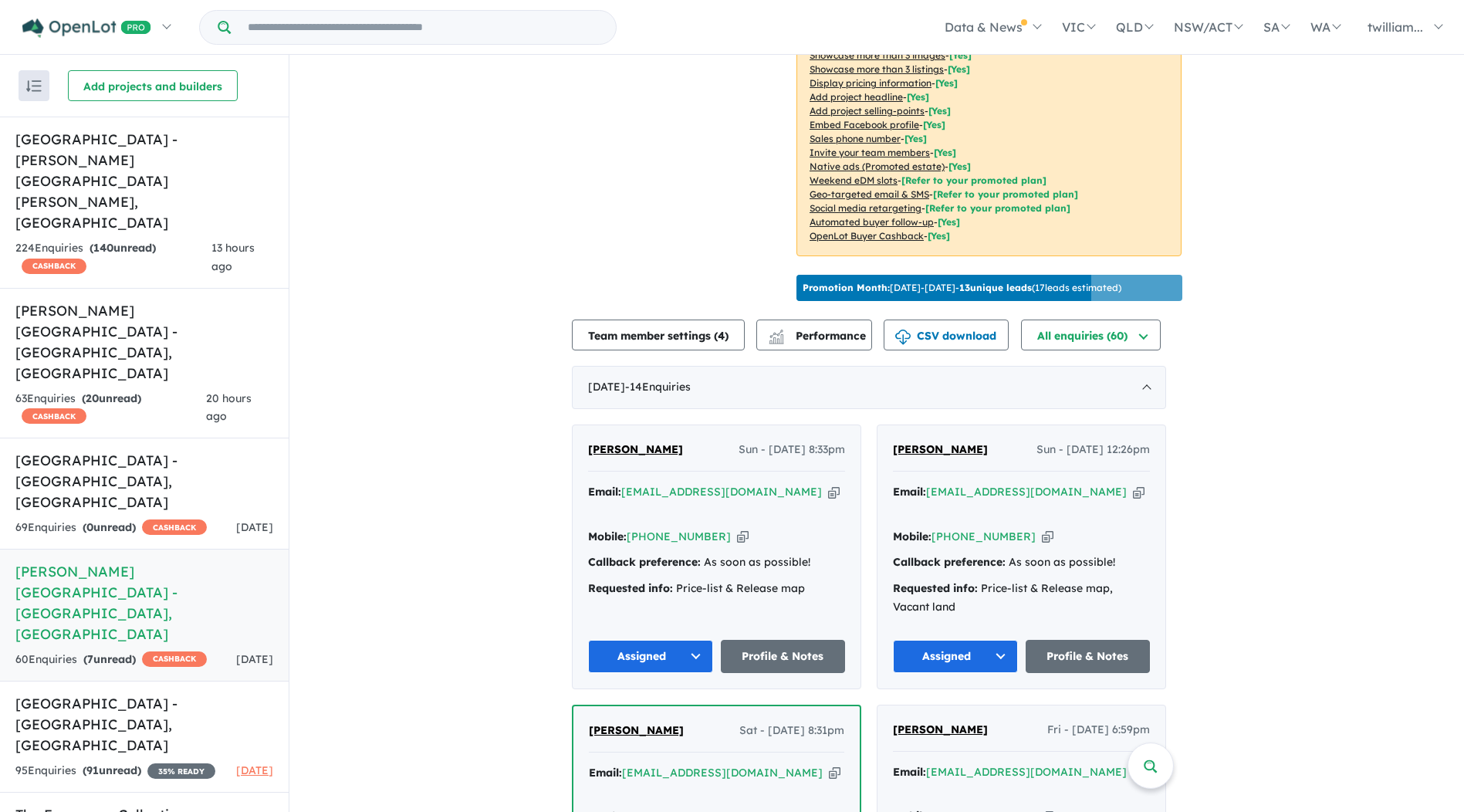
scroll to position [309, 0]
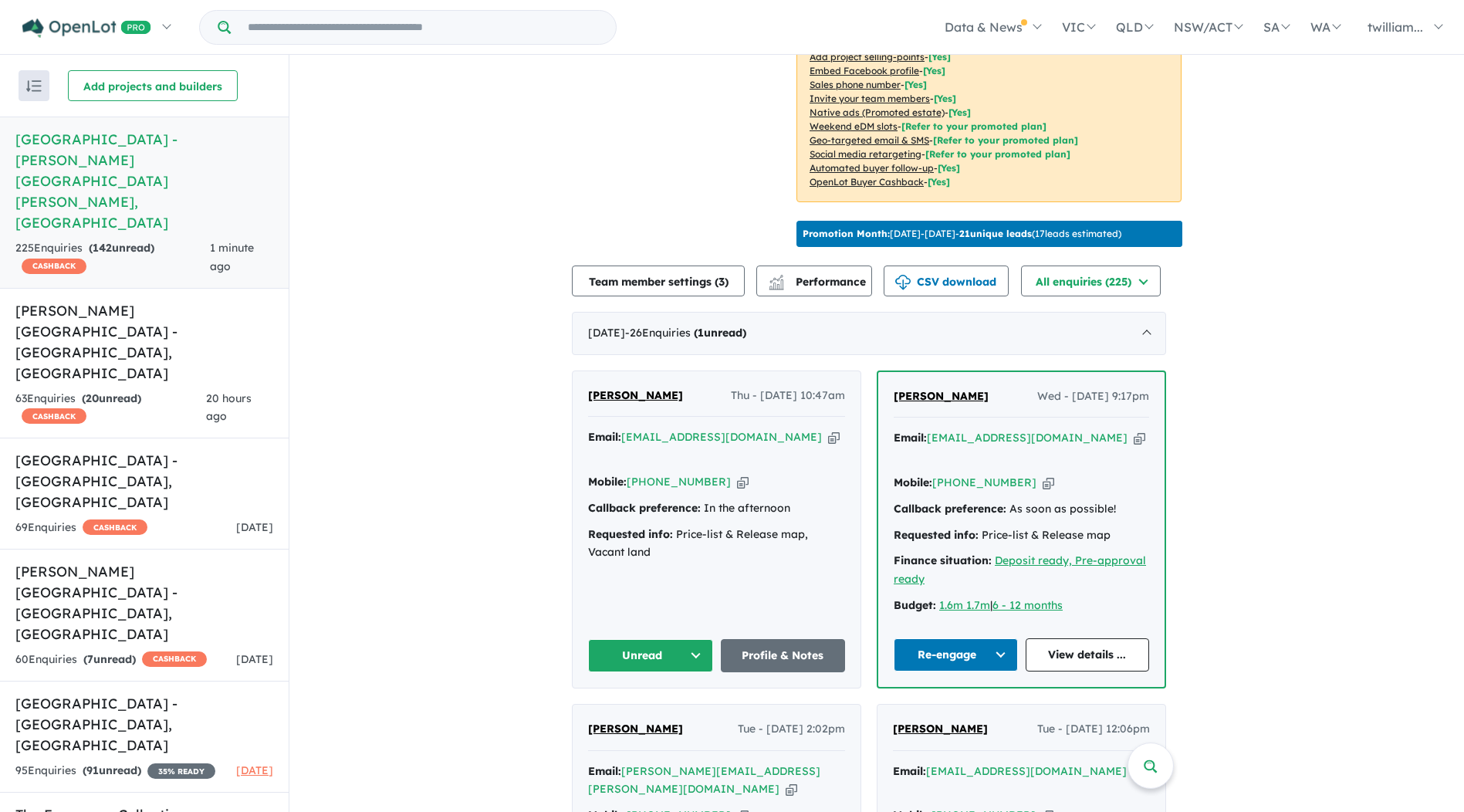
scroll to position [424, 0]
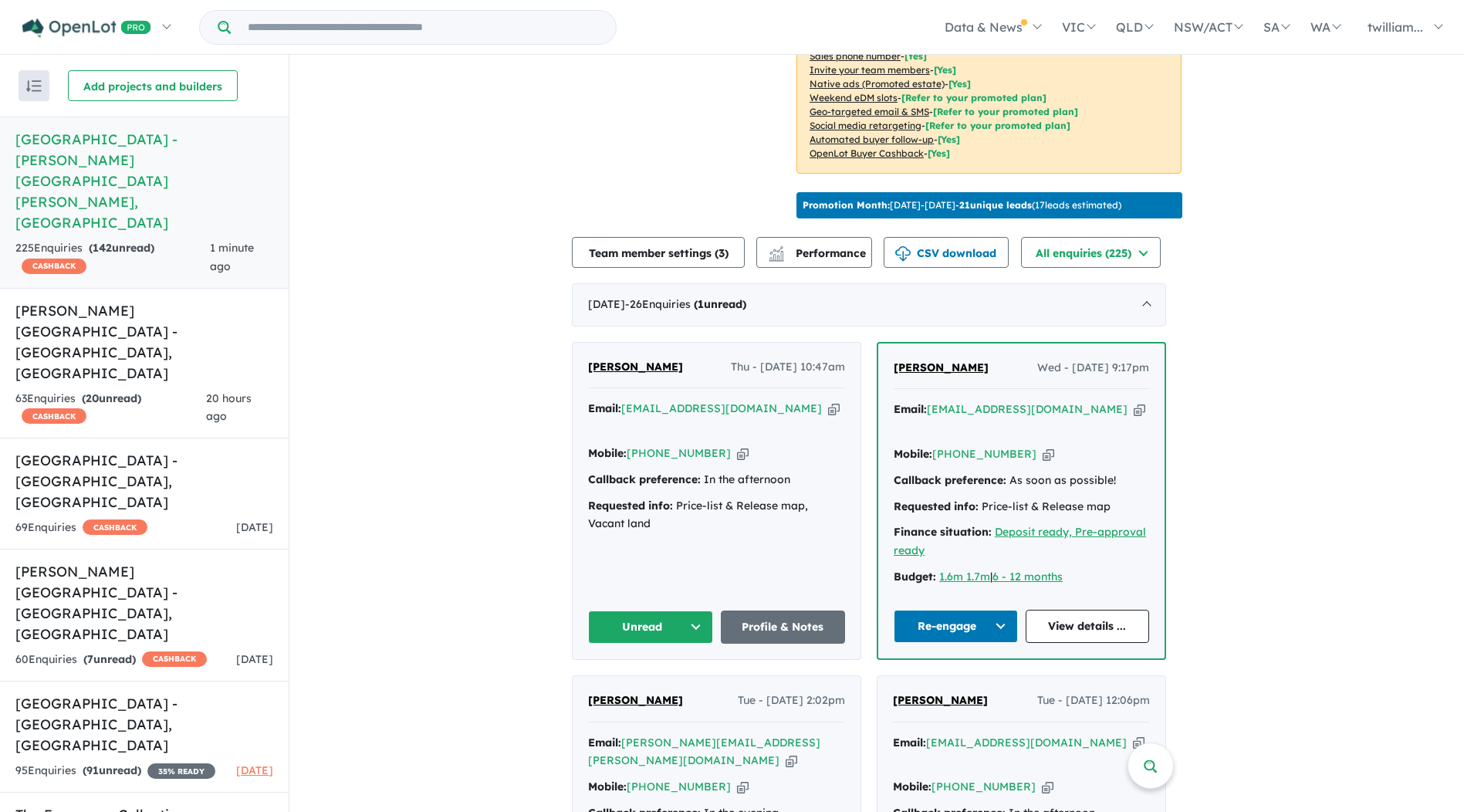
click at [828, 400] on icon "button" at bounding box center [834, 408] width 12 height 16
click at [702, 611] on button "Unread" at bounding box center [651, 627] width 125 height 33
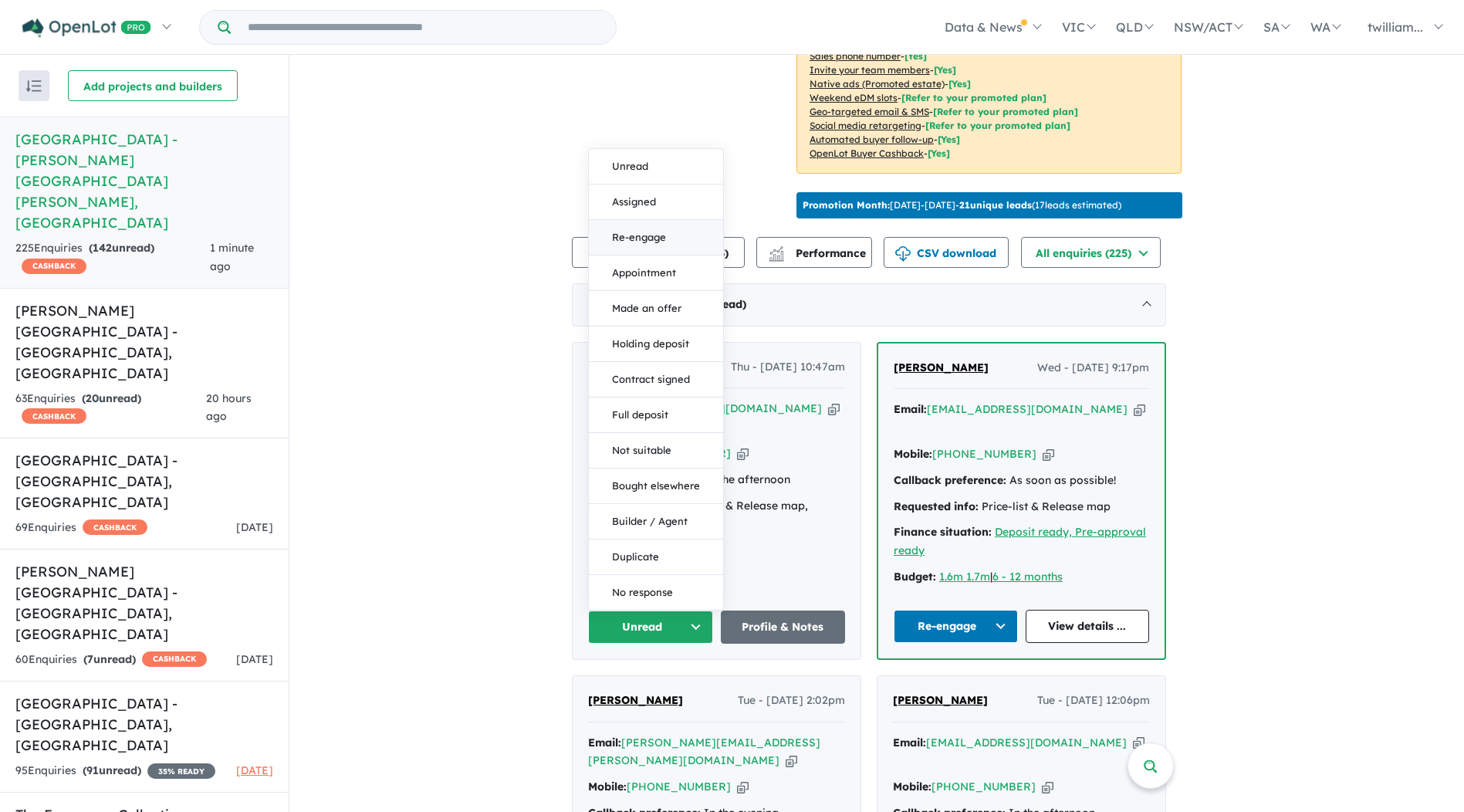
click at [652, 220] on button "Re-engage" at bounding box center [656, 238] width 135 height 36
